Goal: Information Seeking & Learning: Compare options

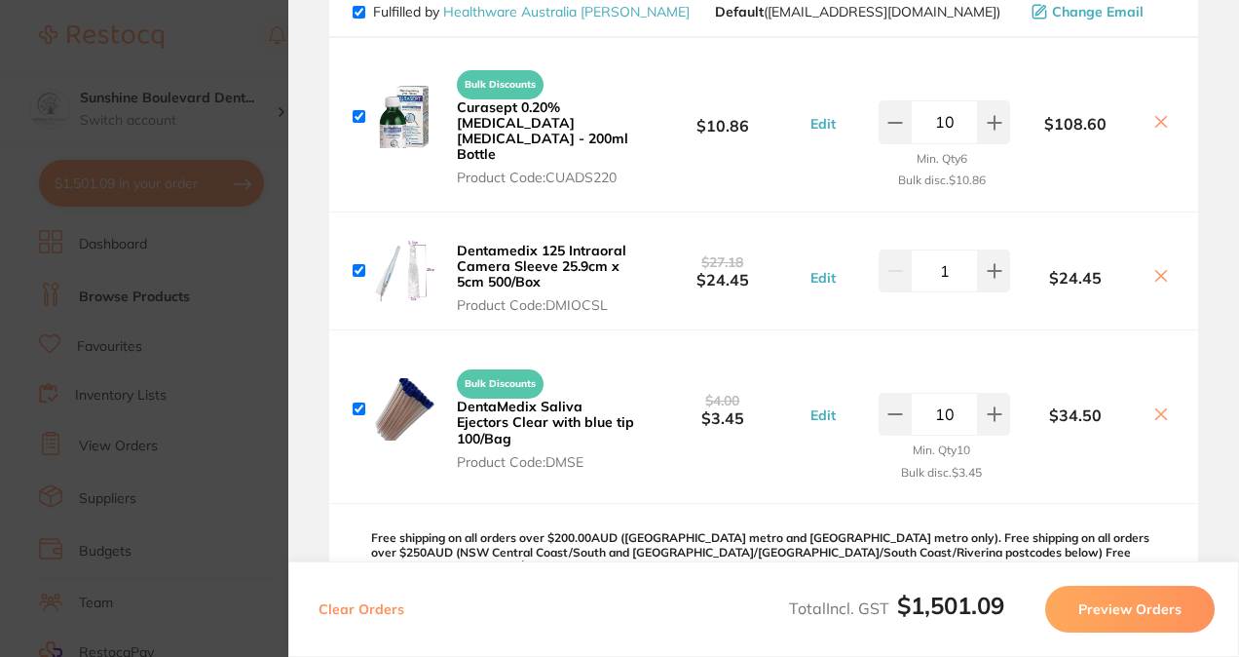
scroll to position [3118, 0]
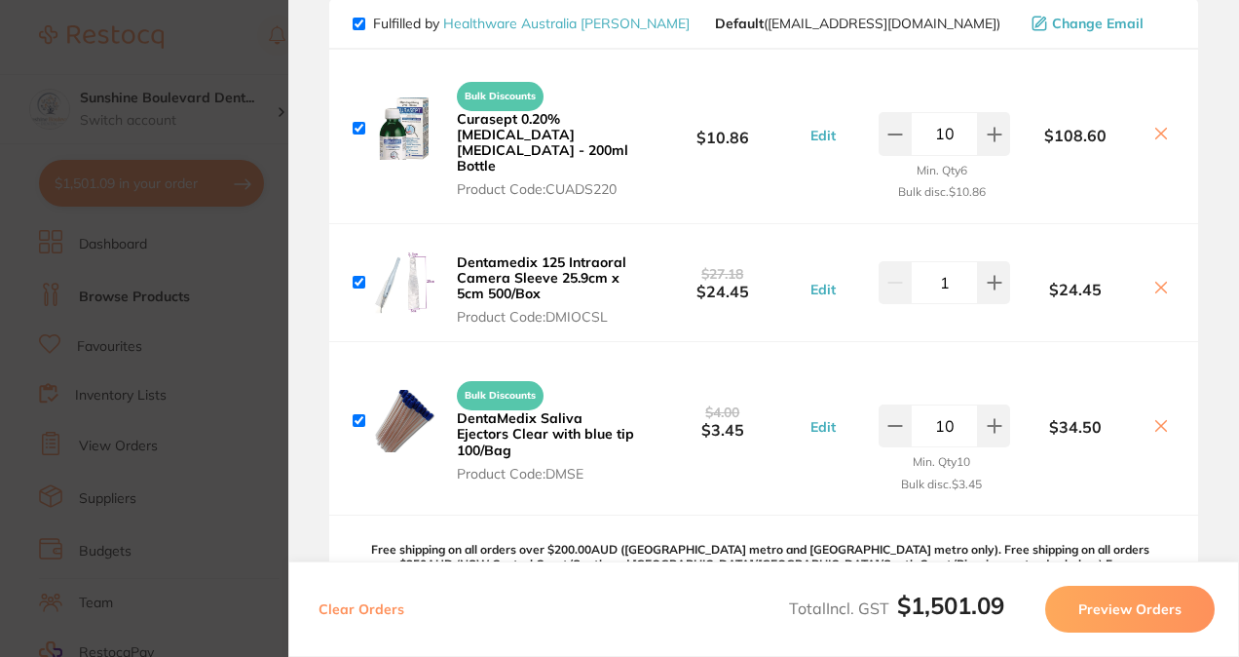
click at [20, 315] on section "Update RRP Set your pre negotiated price for this item. Item Agreed RRP (excl. …" at bounding box center [619, 328] width 1239 height 657
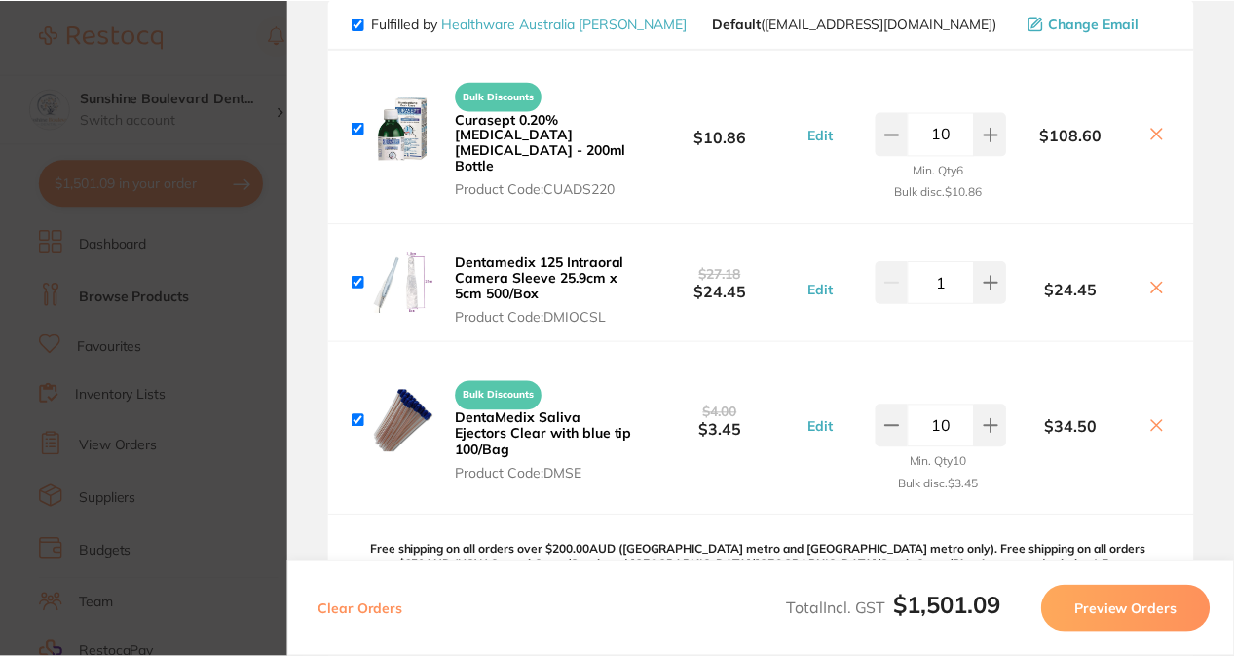
scroll to position [0, 0]
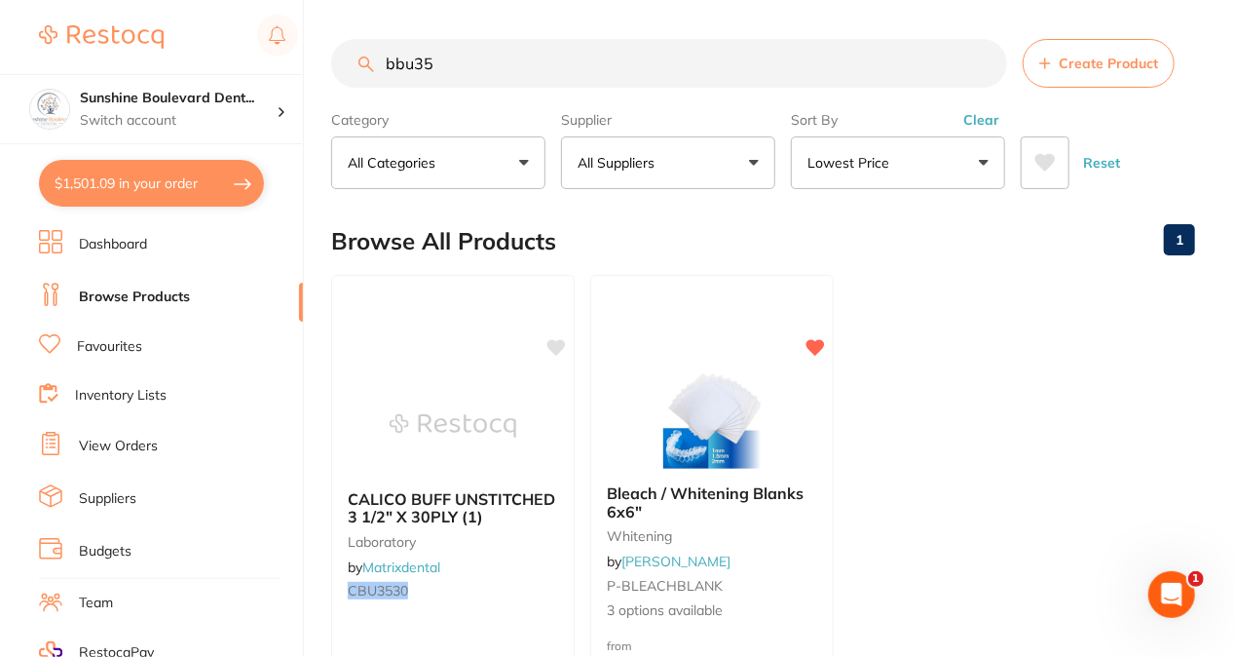
drag, startPoint x: 456, startPoint y: 68, endPoint x: 381, endPoint y: 59, distance: 75.5
click at [381, 59] on input "bbu35" at bounding box center [669, 63] width 676 height 49
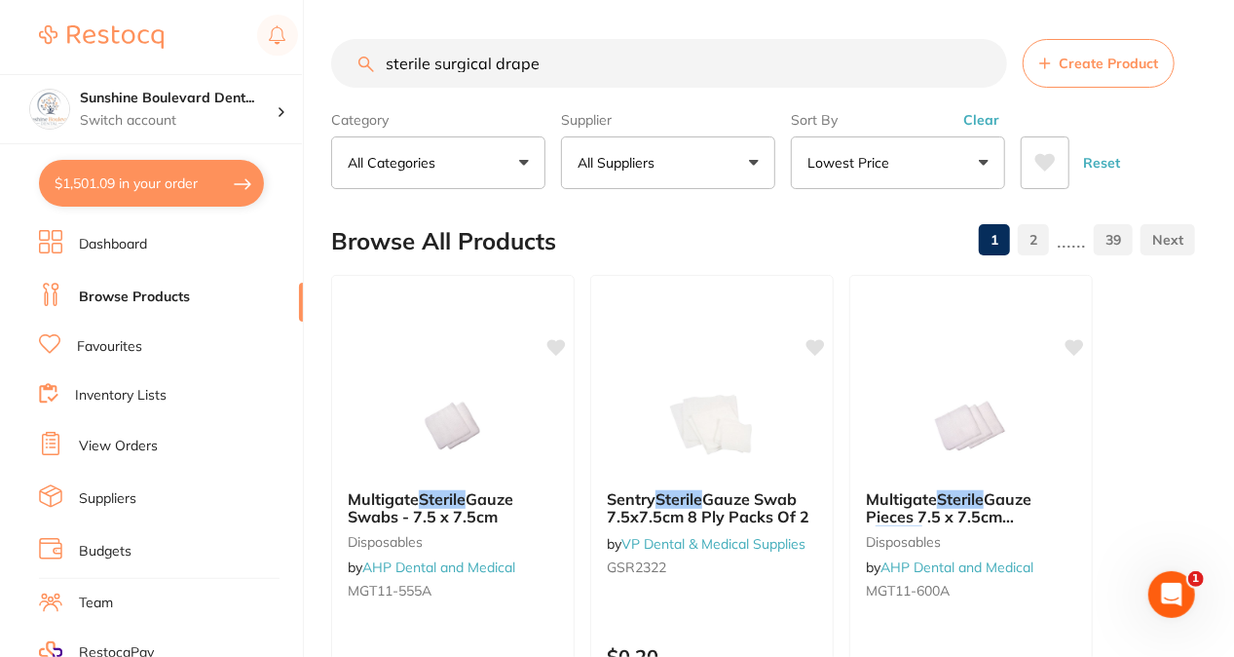
click at [708, 156] on button "All Suppliers" at bounding box center [668, 162] width 214 height 53
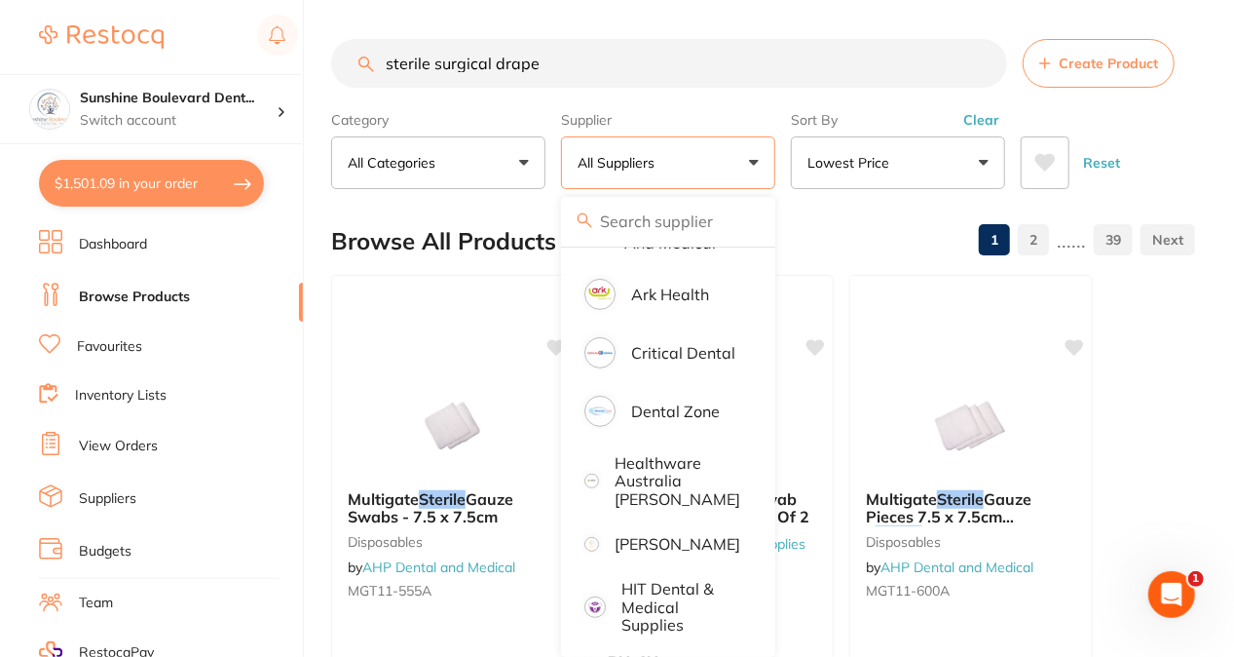
scroll to position [292, 0]
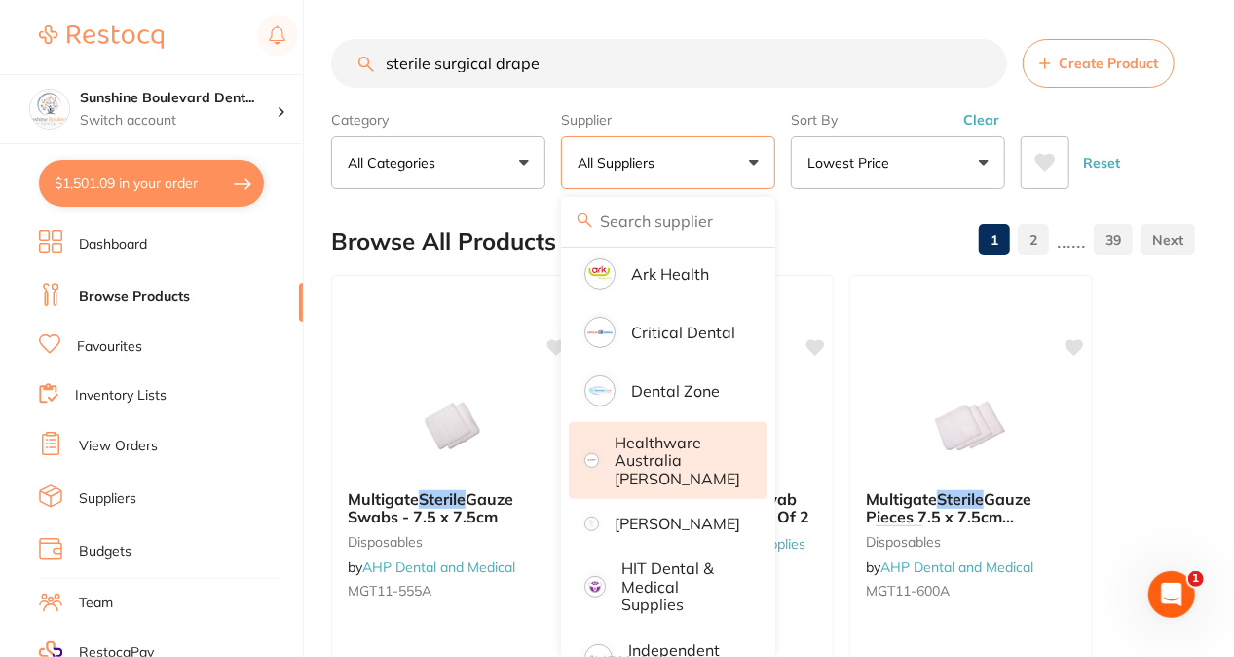
click at [655, 478] on p "Healthware Australia [PERSON_NAME]" at bounding box center [678, 461] width 126 height 54
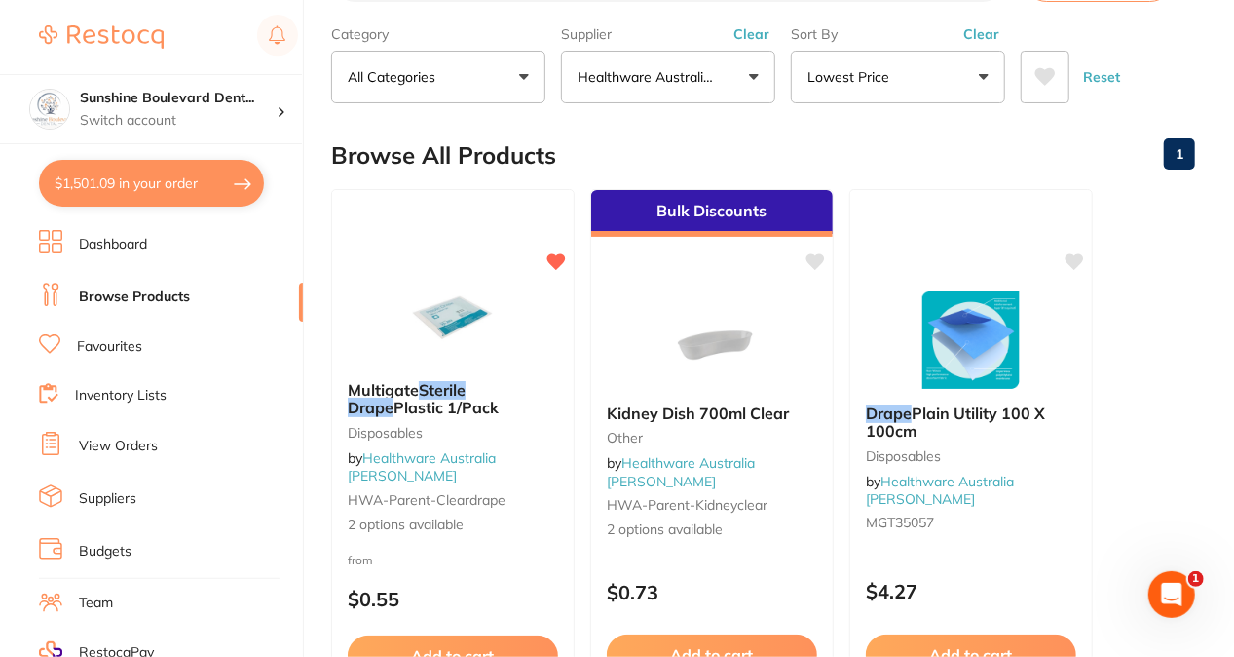
scroll to position [97, 0]
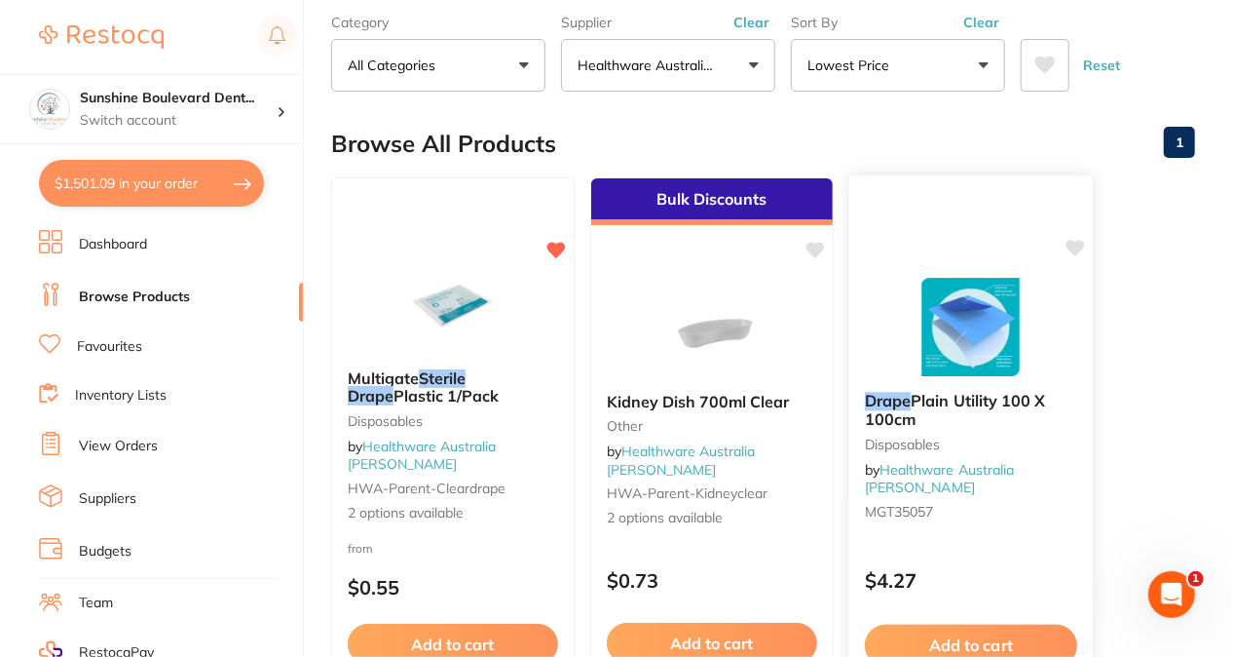
click at [926, 290] on img at bounding box center [971, 327] width 128 height 98
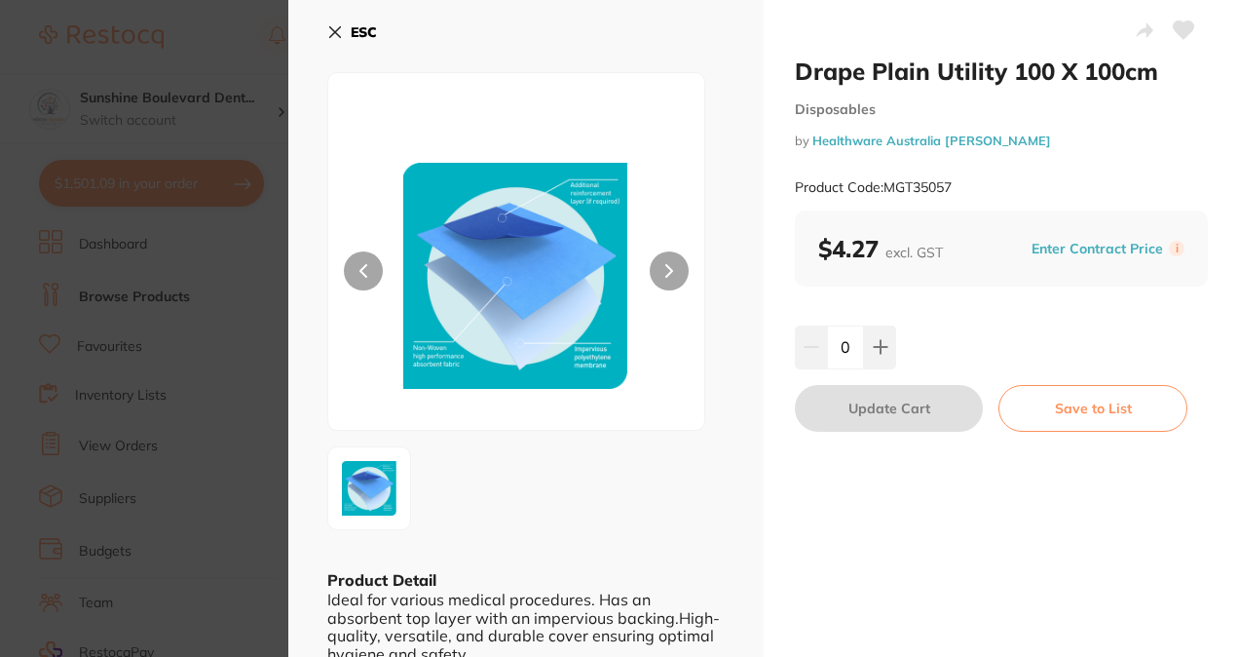
click at [153, 420] on section "Drape Plain Utility 100 X 100cm Disposables by Healthware Australia [PERSON_NAM…" at bounding box center [619, 328] width 1239 height 657
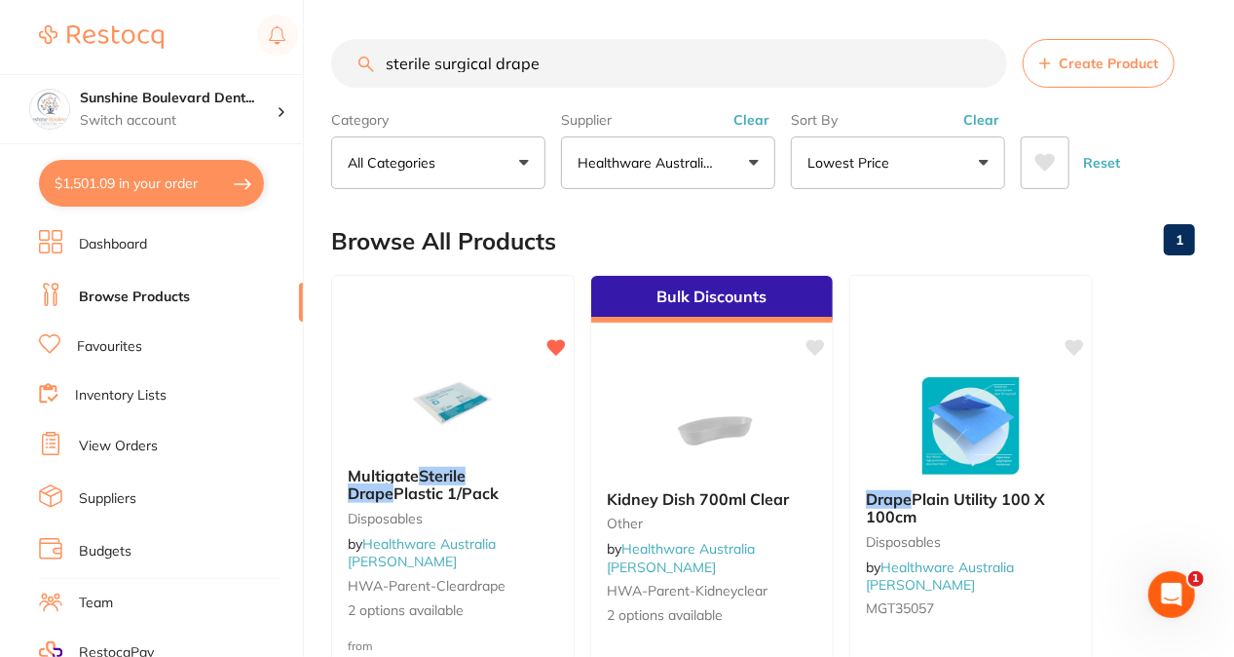
click at [714, 158] on p "Healthware Australia [PERSON_NAME]" at bounding box center [652, 162] width 148 height 19
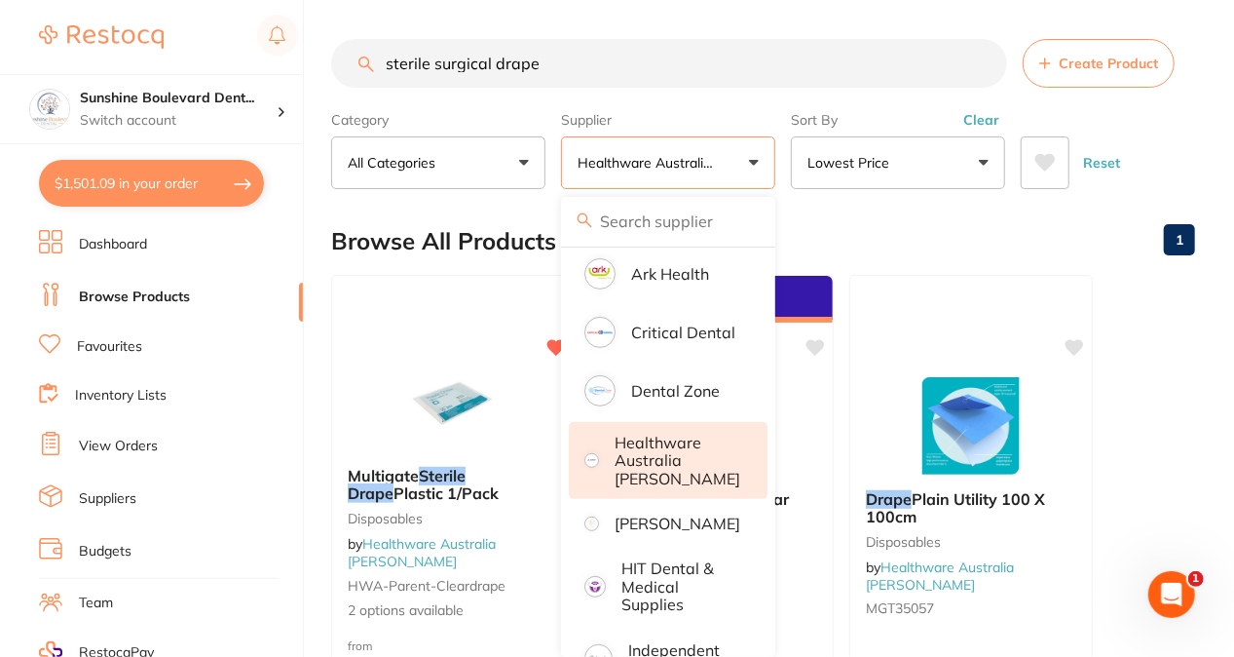
click at [690, 454] on p "Healthware Australia [PERSON_NAME]" at bounding box center [678, 461] width 126 height 54
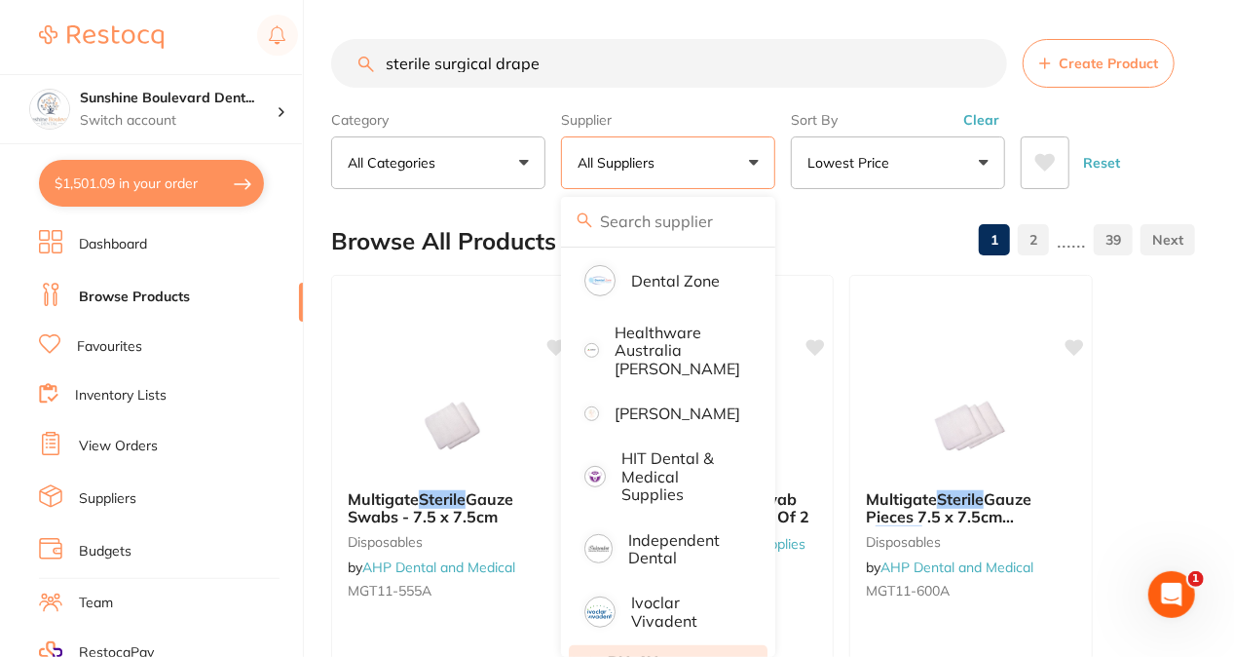
scroll to position [390, 0]
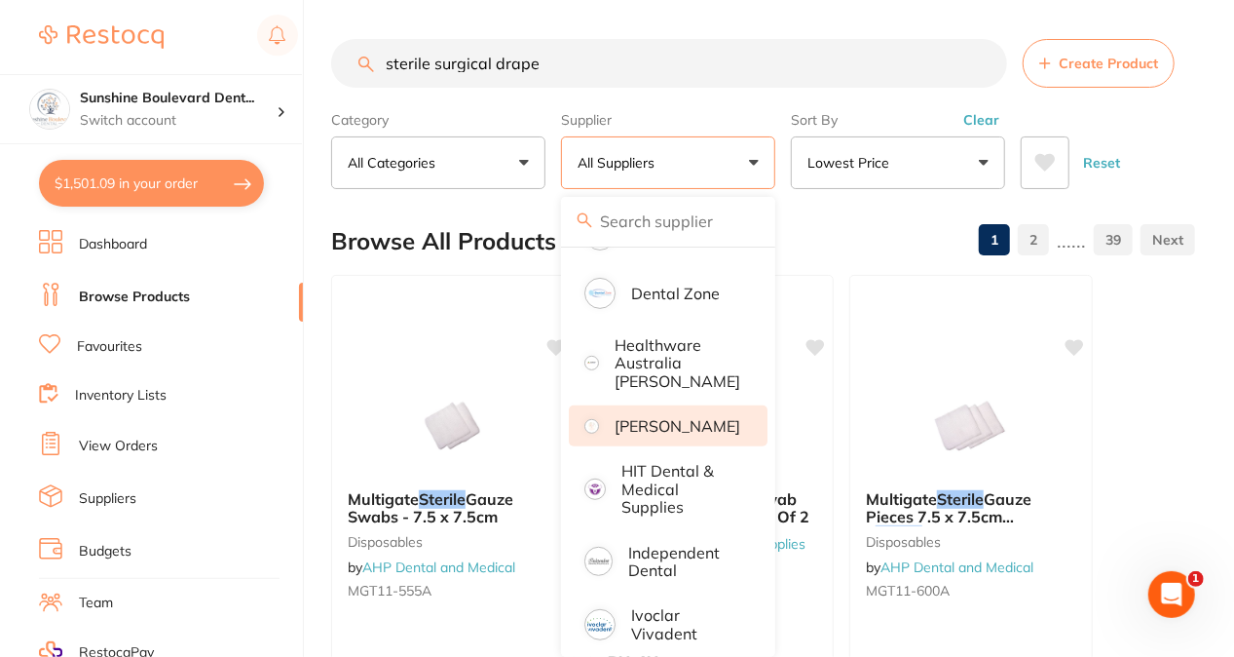
click at [672, 427] on p "[PERSON_NAME]" at bounding box center [678, 426] width 126 height 18
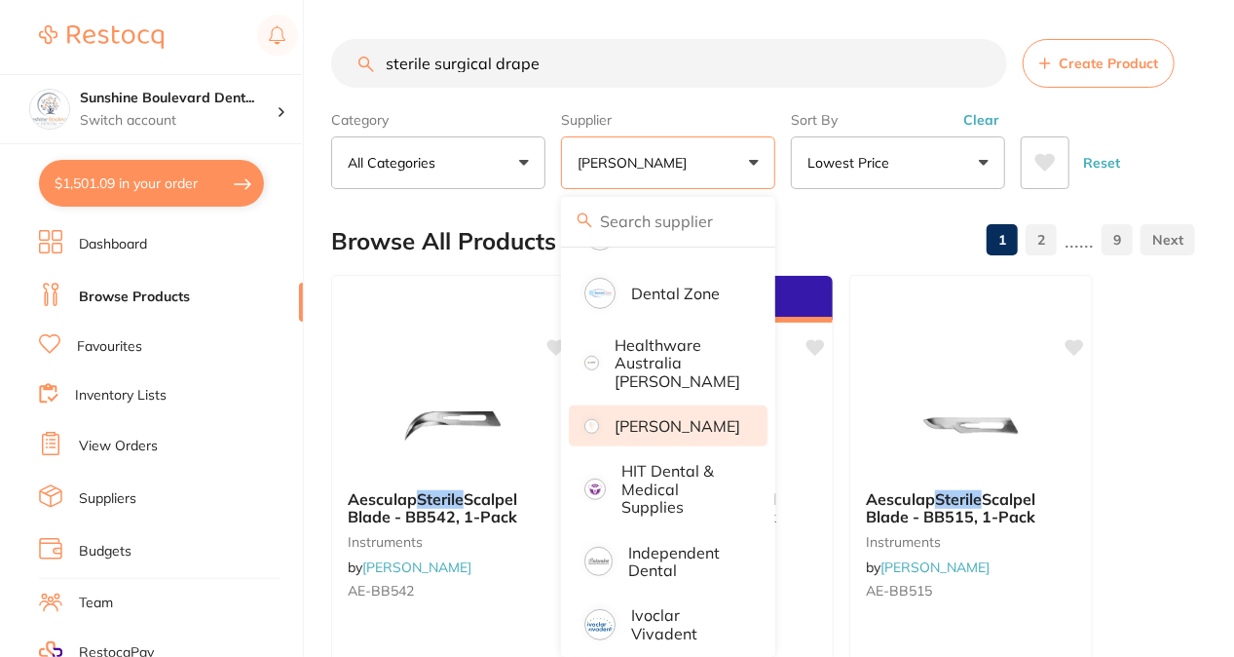
click at [933, 239] on div "Browse All Products 1 2 ...... 9" at bounding box center [763, 241] width 864 height 65
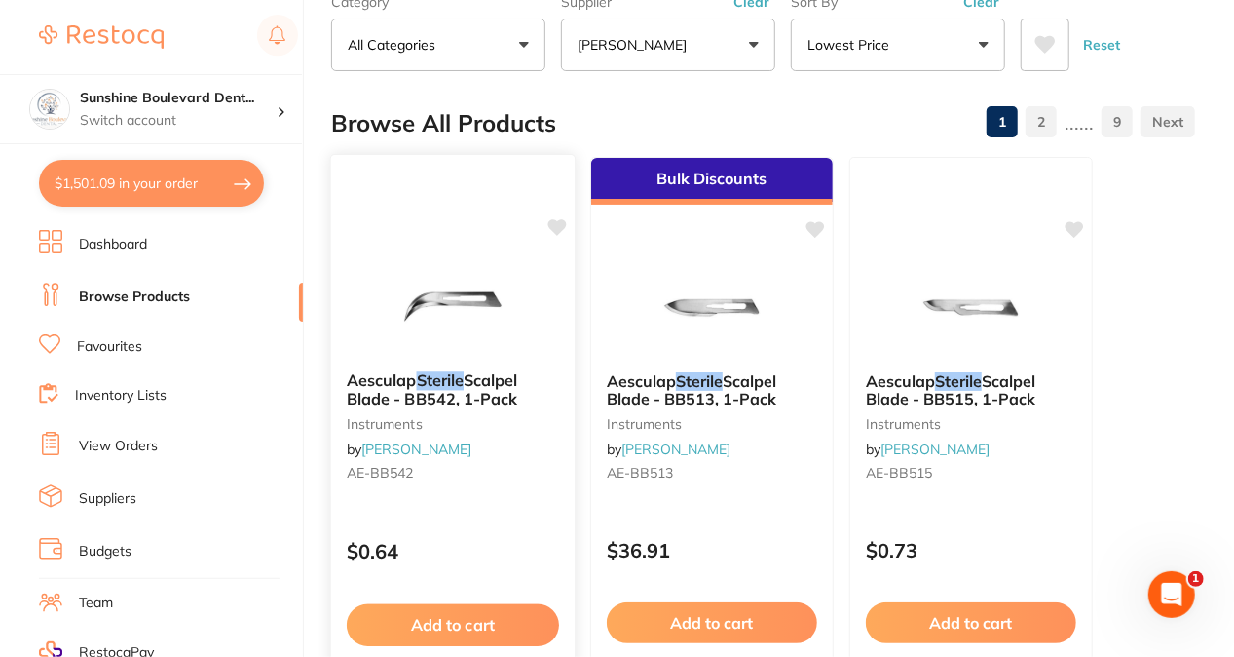
scroll to position [0, 0]
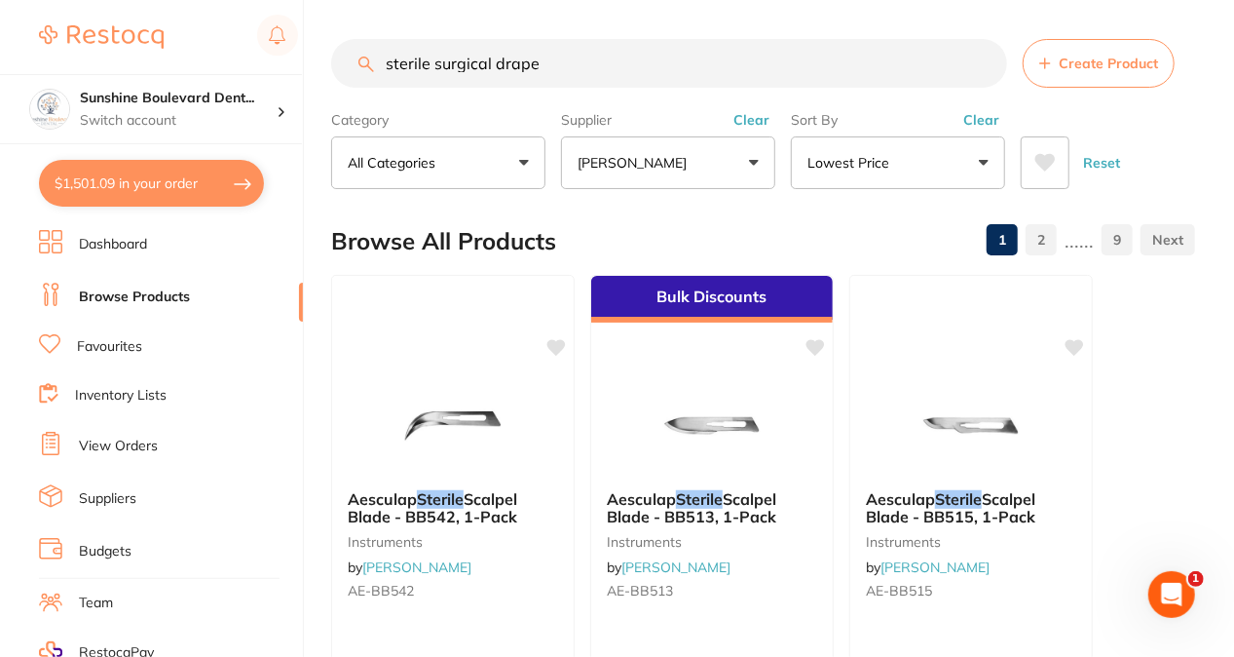
click at [487, 60] on input "sterile surgical drape" at bounding box center [669, 63] width 676 height 49
drag, startPoint x: 487, startPoint y: 60, endPoint x: 443, endPoint y: 72, distance: 45.4
click at [443, 72] on input "sterile surgical drape" at bounding box center [669, 63] width 676 height 49
drag, startPoint x: 493, startPoint y: 64, endPoint x: 435, endPoint y: 76, distance: 59.6
click at [435, 76] on input "sterile surgical drape" at bounding box center [669, 63] width 676 height 49
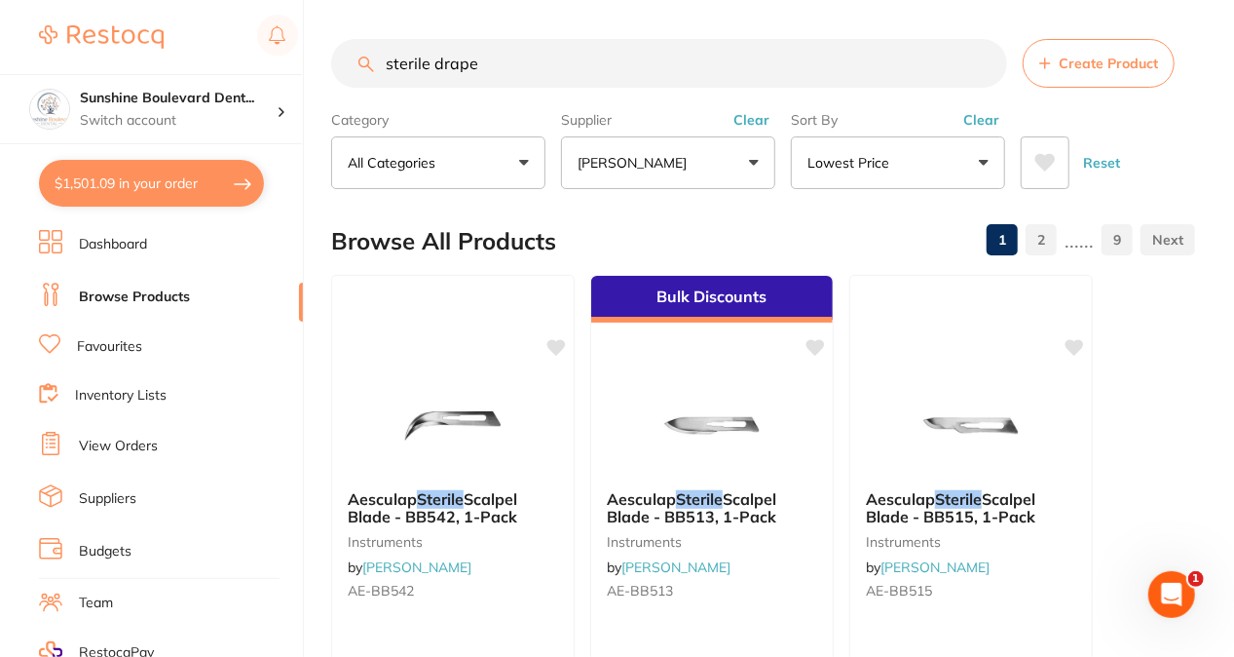
type input "sterile drape"
click at [649, 147] on button "[PERSON_NAME]" at bounding box center [668, 162] width 214 height 53
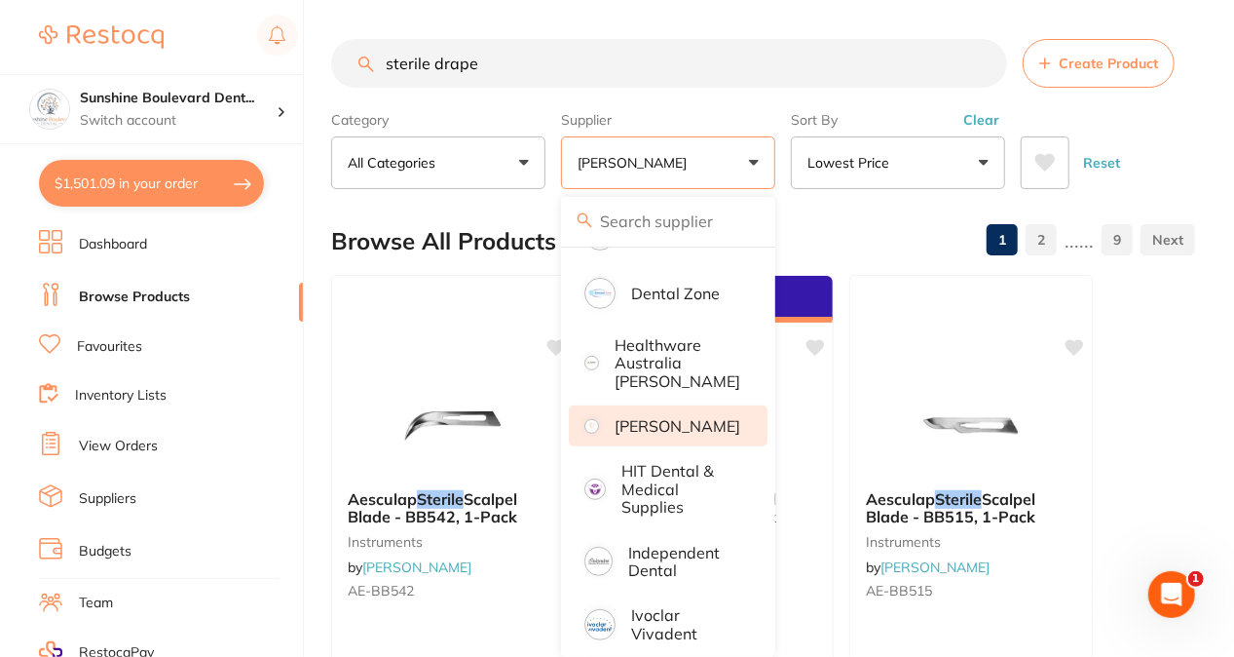
click at [664, 432] on p "[PERSON_NAME]" at bounding box center [678, 426] width 126 height 18
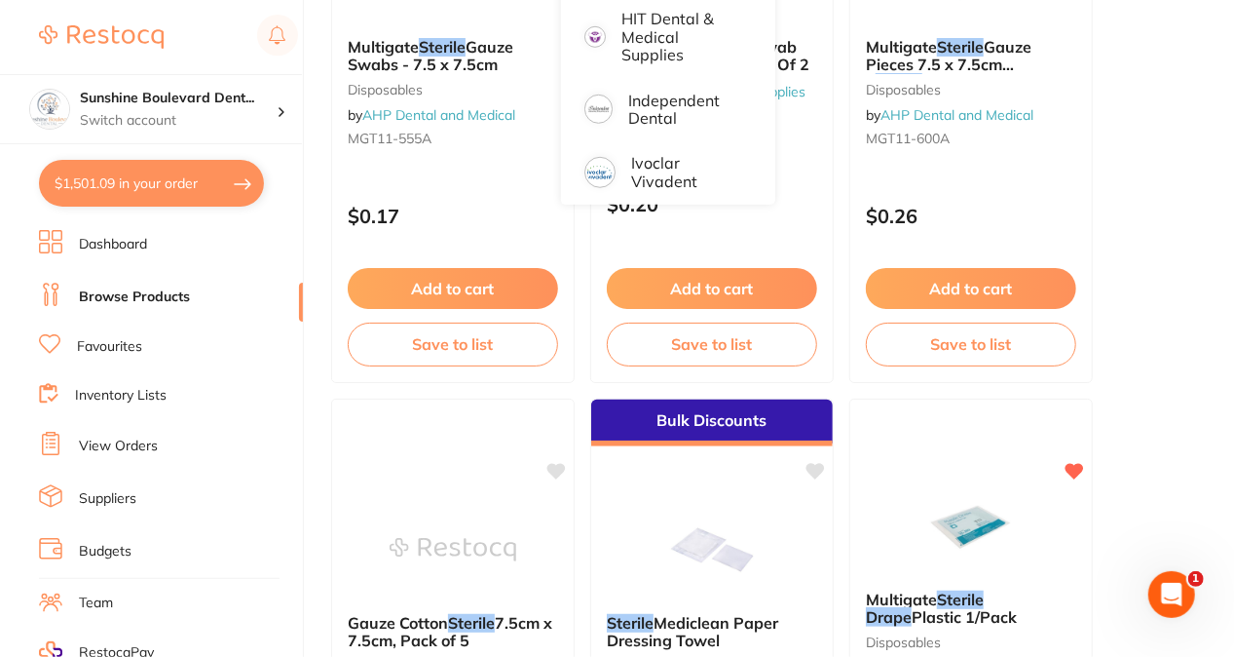
scroll to position [283, 0]
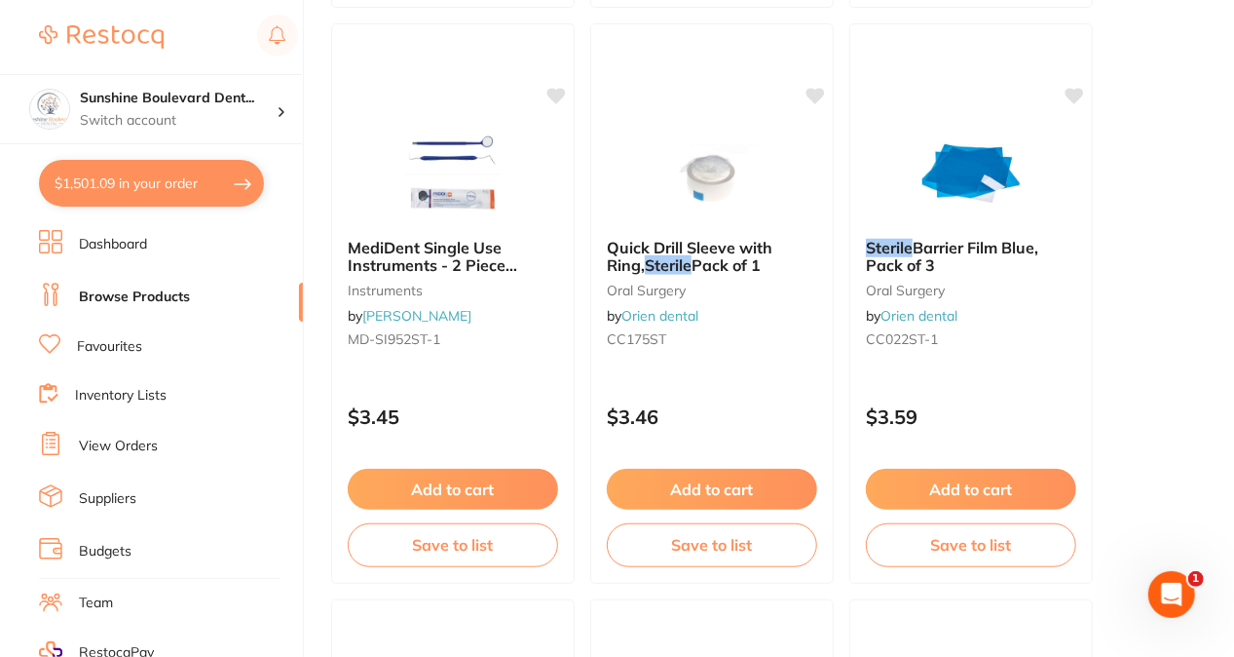
scroll to position [4277, 0]
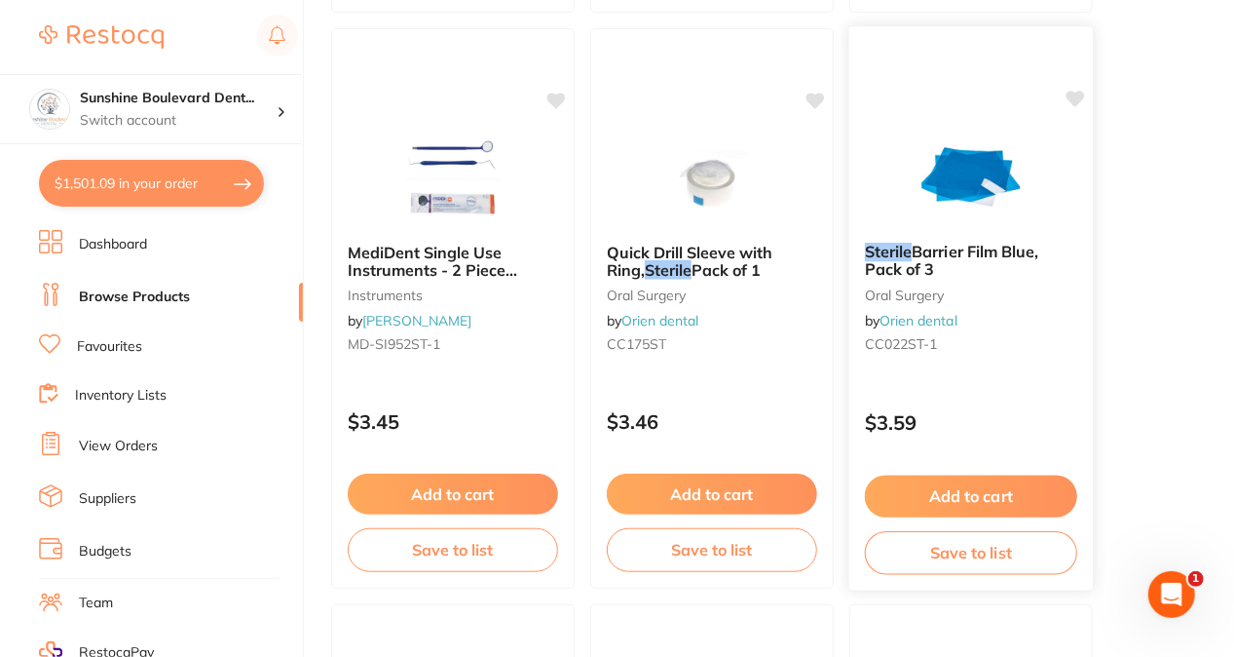
click at [979, 190] on img at bounding box center [971, 178] width 128 height 98
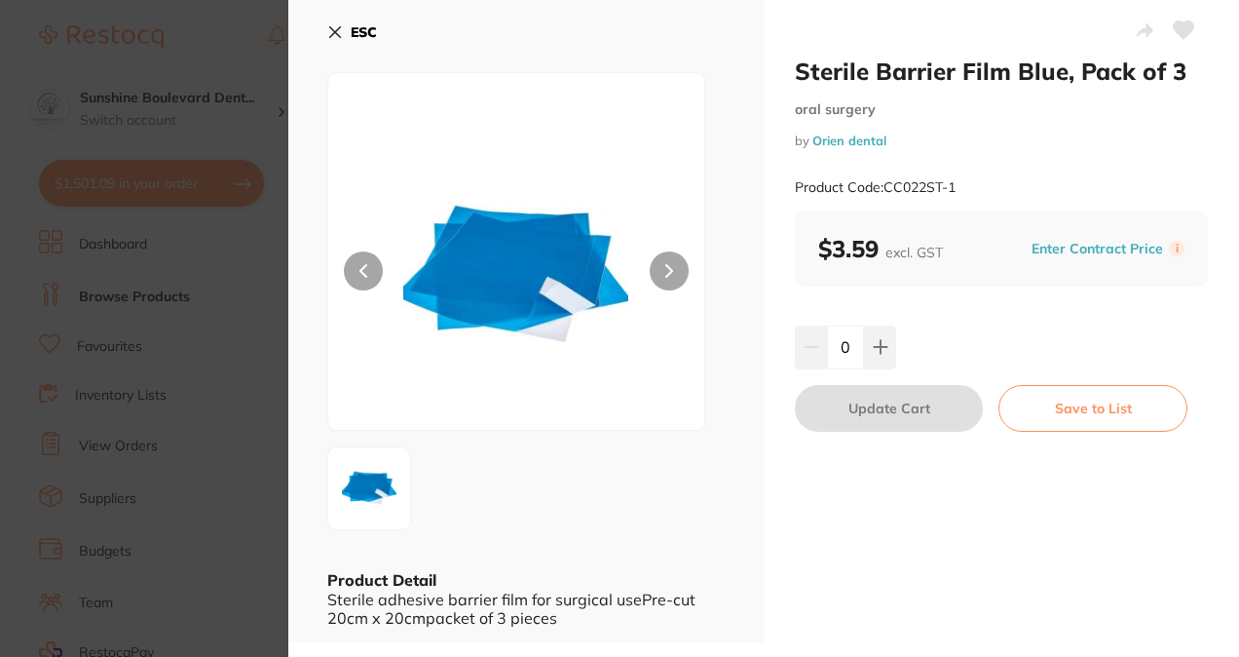
click at [263, 372] on section "Sterile Barrier Film Blue, Pack of 3 [MEDICAL_DATA] by Orien dental Product Cod…" at bounding box center [619, 328] width 1239 height 657
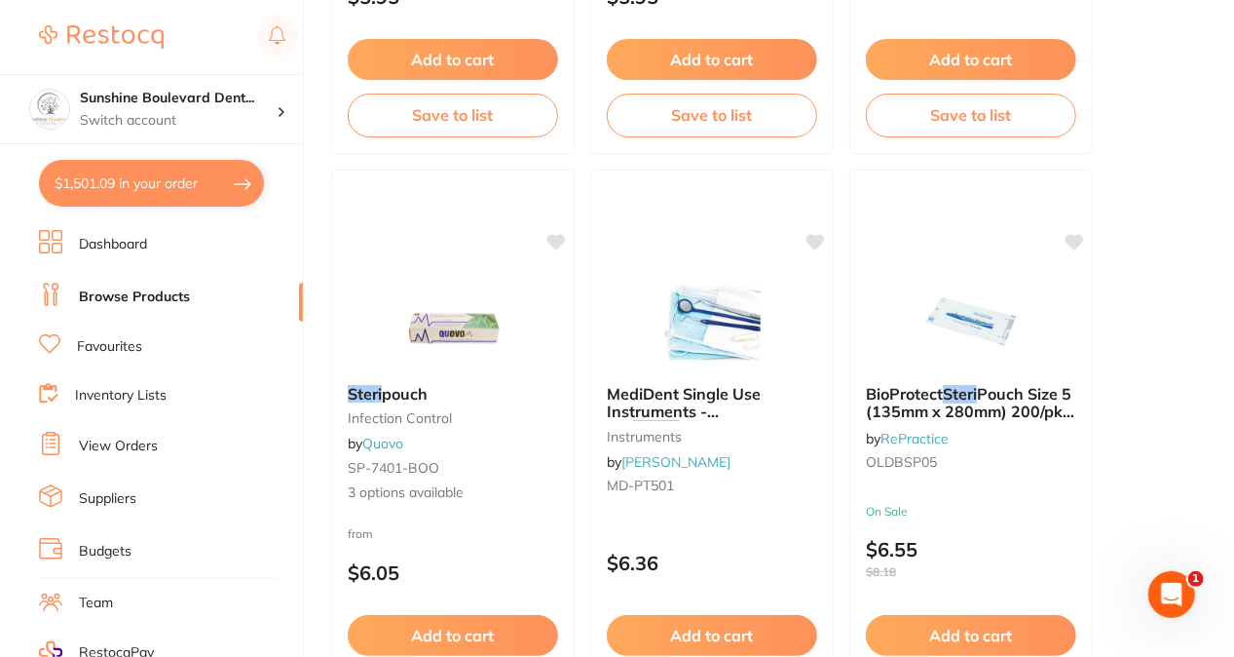
scroll to position [9288, 0]
